Goal: Transaction & Acquisition: Book appointment/travel/reservation

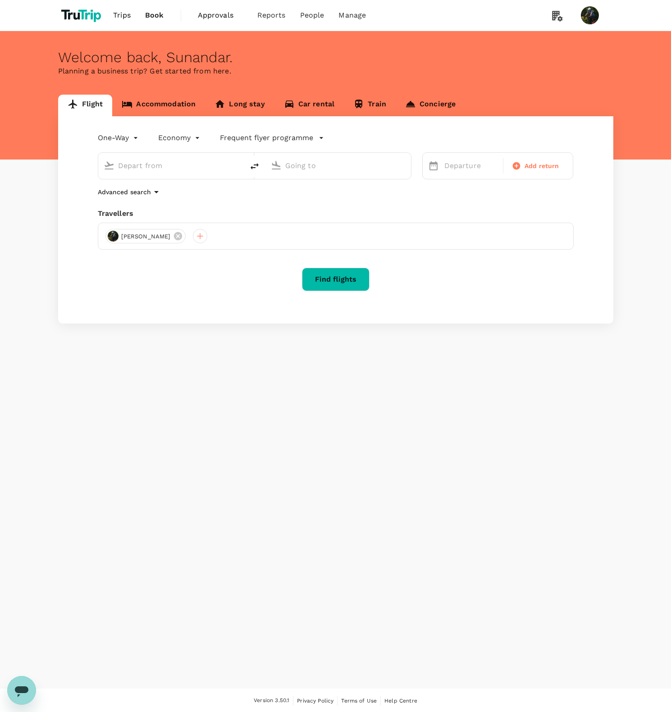
type input "Soekarno-Hatta Intl (CGK)"
type input "Limbang Airport (LMN)"
